Goal: Find specific page/section: Find specific page/section

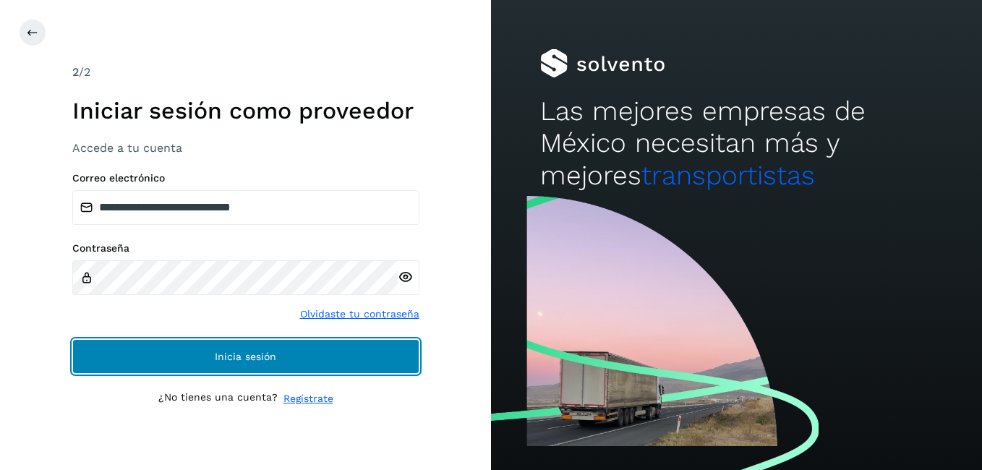
click at [166, 361] on button "Inicia sesión" at bounding box center [245, 356] width 347 height 35
click at [165, 358] on button "Inicia sesión" at bounding box center [245, 356] width 347 height 35
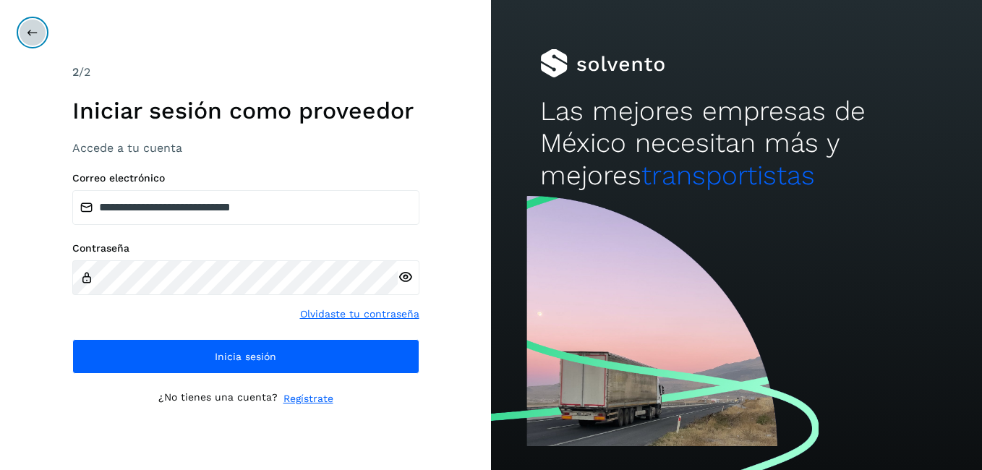
click at [32, 27] on icon at bounding box center [33, 33] width 12 height 12
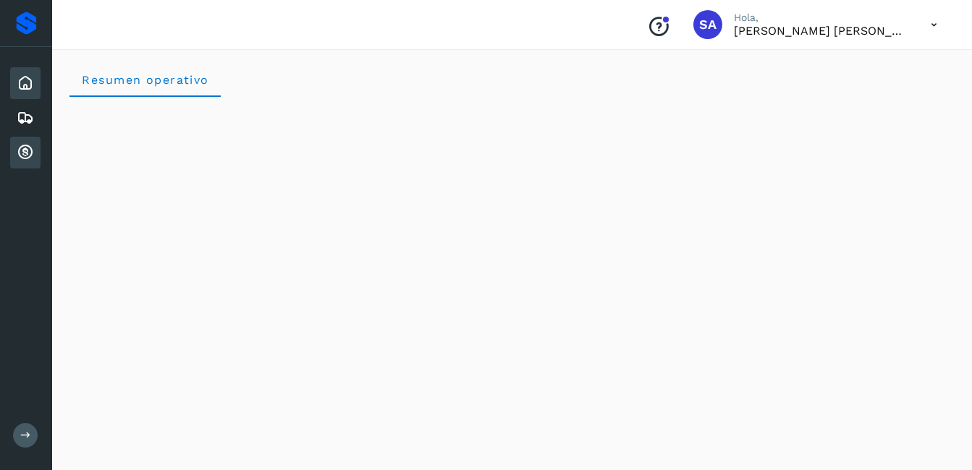
click at [22, 153] on icon at bounding box center [25, 152] width 17 height 17
